Goal: Register for event/course

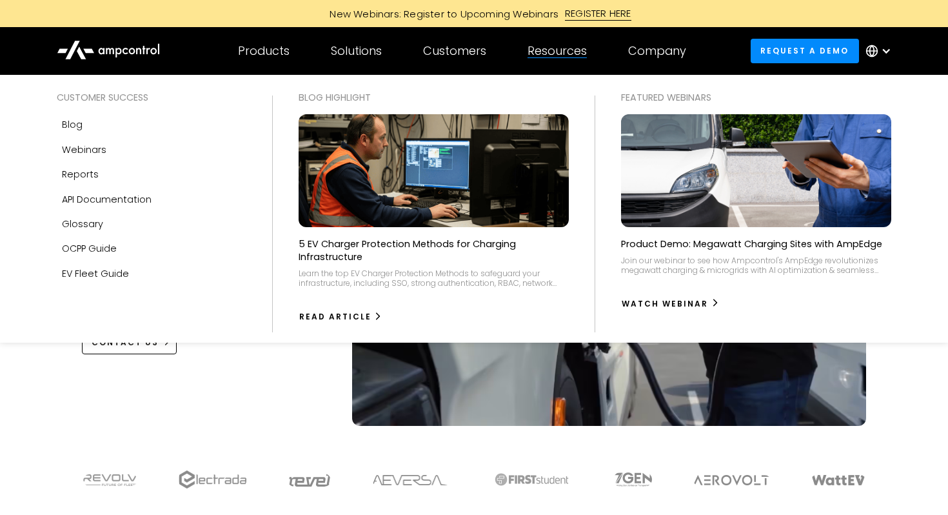
click at [557, 57] on div at bounding box center [556, 57] width 59 height 1
click at [129, 144] on link "Webinars" at bounding box center [151, 149] width 189 height 25
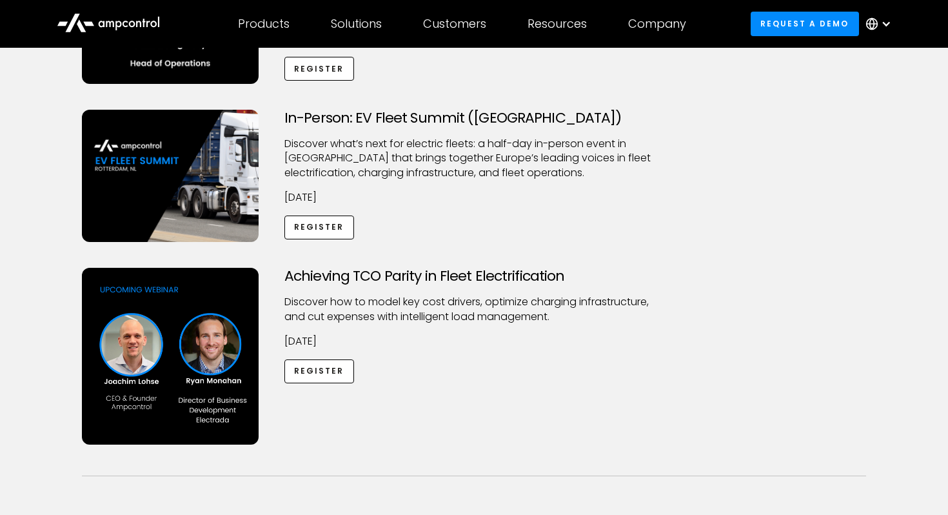
scroll to position [199, 0]
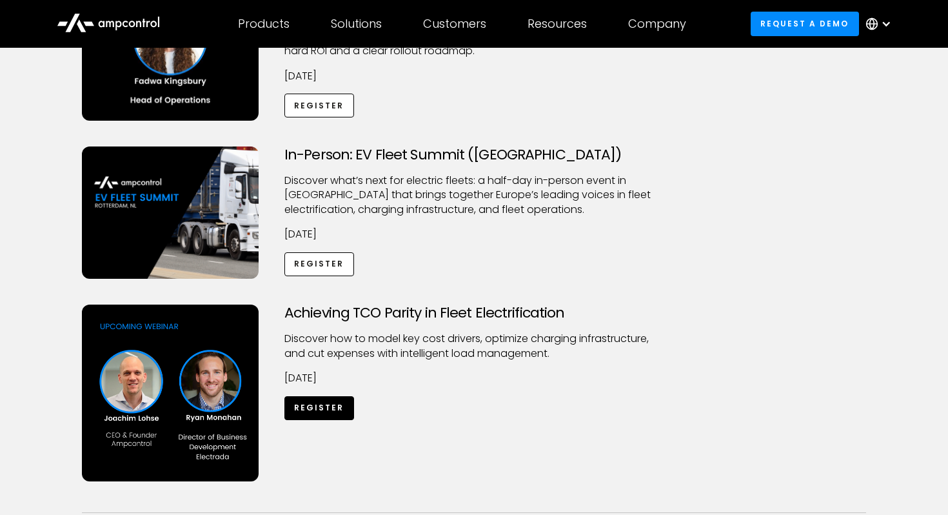
click at [319, 411] on link "Register" at bounding box center [319, 408] width 70 height 24
